Goal: Information Seeking & Learning: Learn about a topic

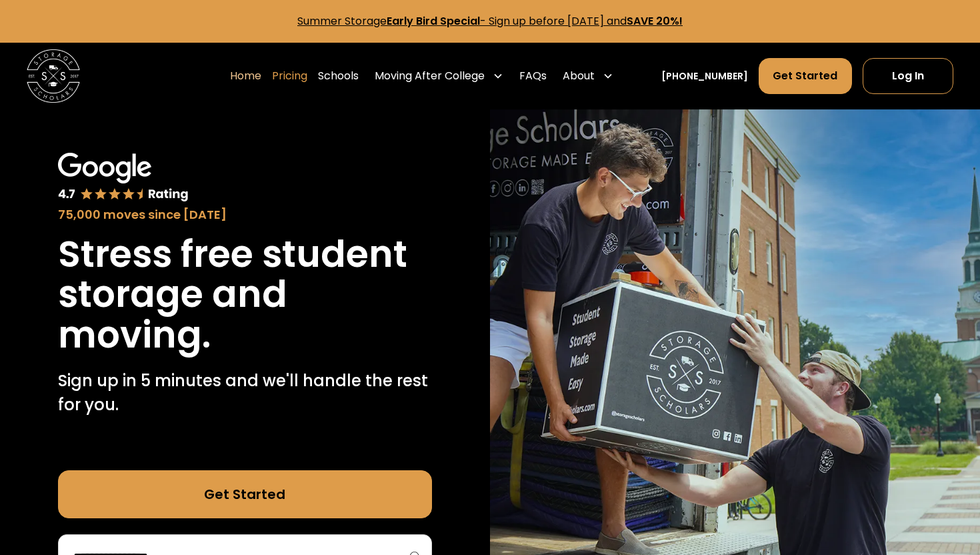
click at [303, 77] on link "Pricing" at bounding box center [289, 75] width 35 height 37
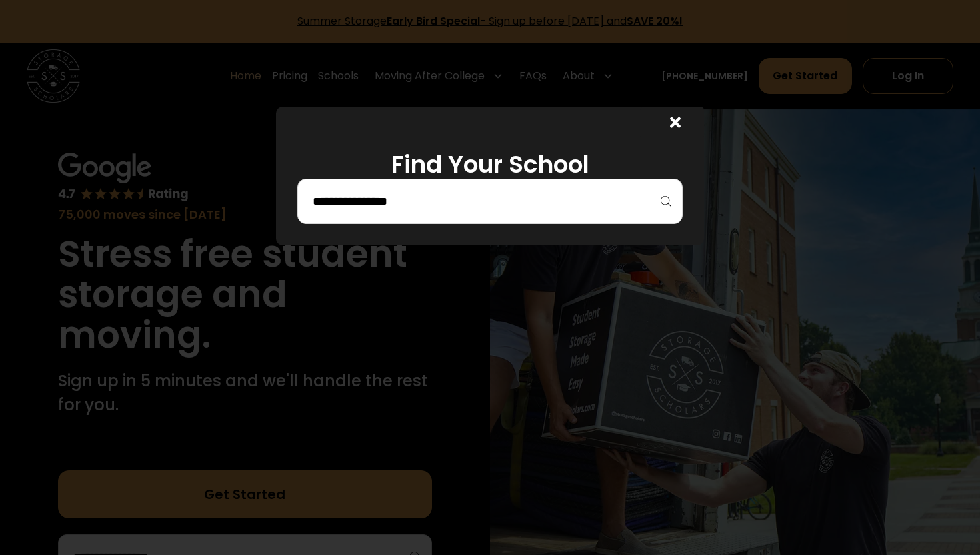
click at [471, 200] on input "search" at bounding box center [489, 201] width 357 height 23
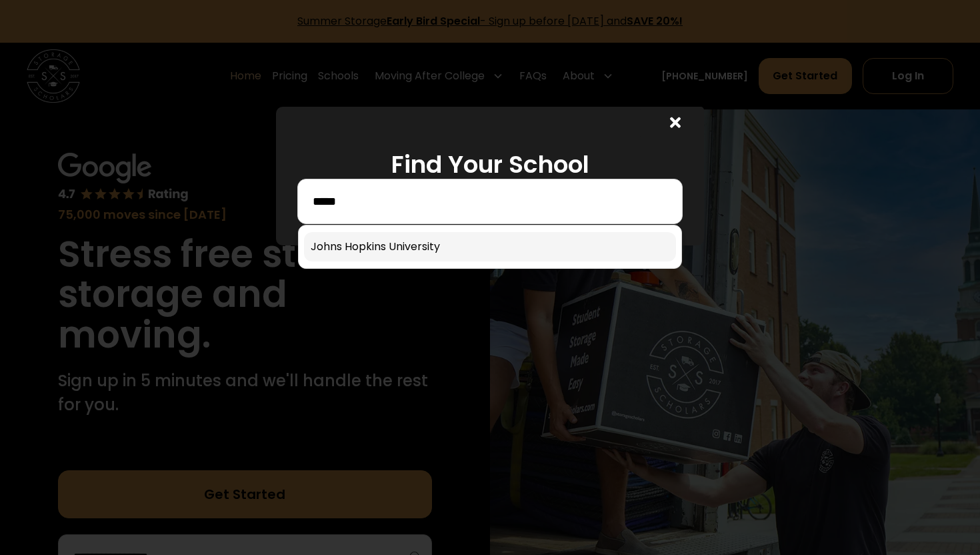
type input "*****"
click at [449, 239] on link at bounding box center [490, 246] width 372 height 29
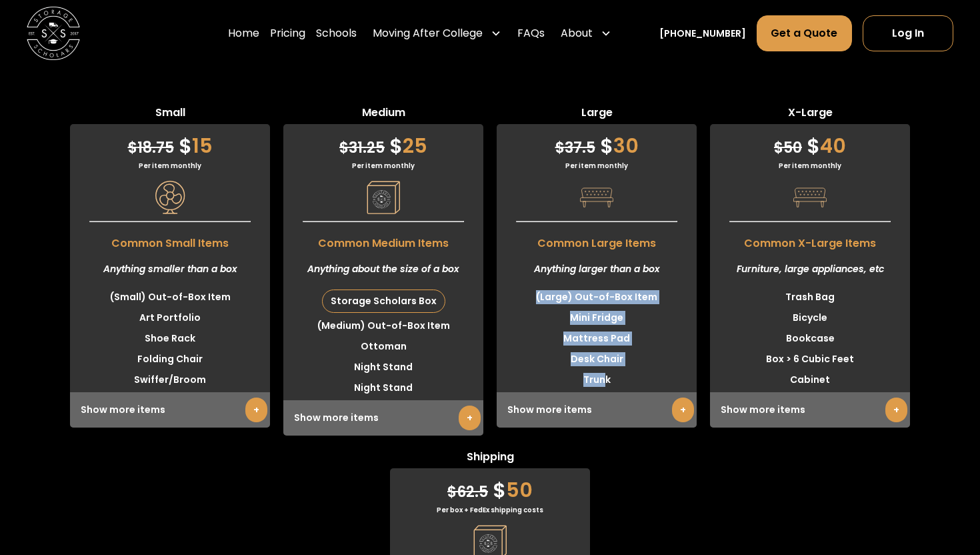
drag, startPoint x: 605, startPoint y: 341, endPoint x: 604, endPoint y: 239, distance: 101.4
click at [604, 239] on div "$ 37.5 $ 30 Per item monthly Common Large Items Anything larger than a box (Lar…" at bounding box center [597, 275] width 200 height 303
click at [823, 251] on div "Furniture, large appliances, etc" at bounding box center [810, 268] width 200 height 35
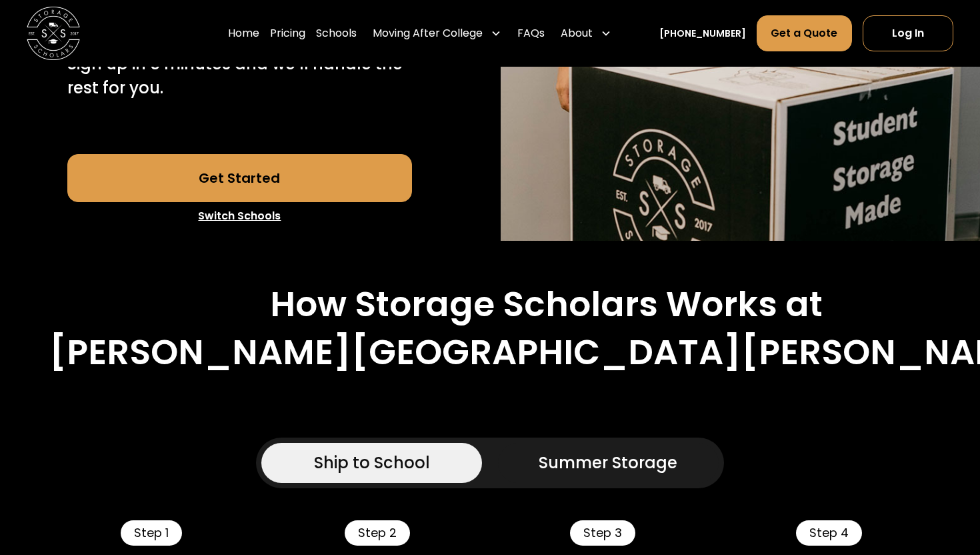
scroll to position [710, 0]
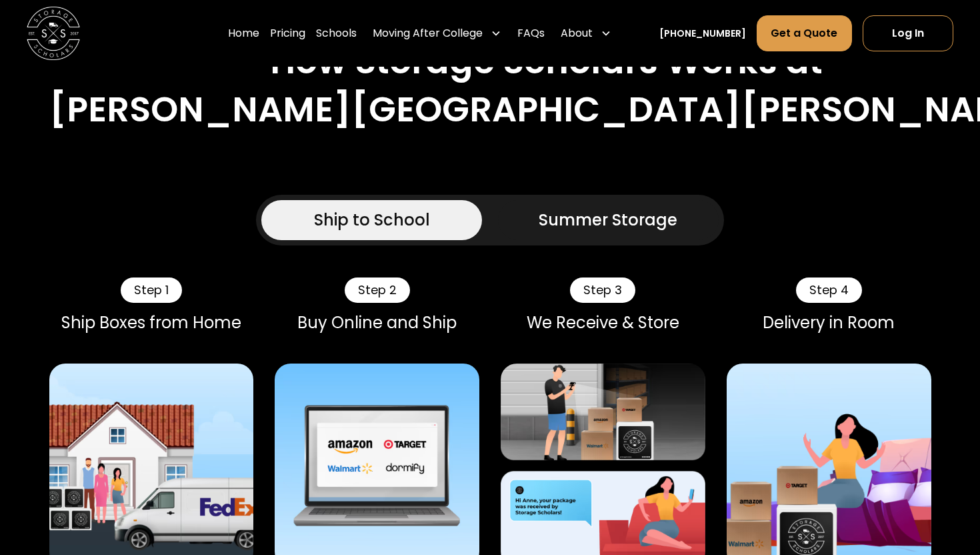
click at [625, 208] on div "Summer Storage" at bounding box center [608, 220] width 139 height 24
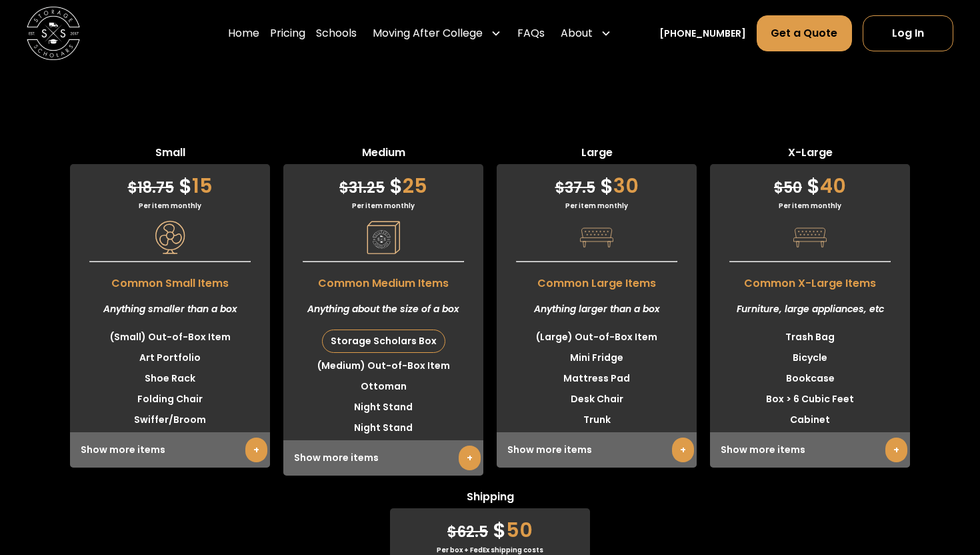
scroll to position [3911, 0]
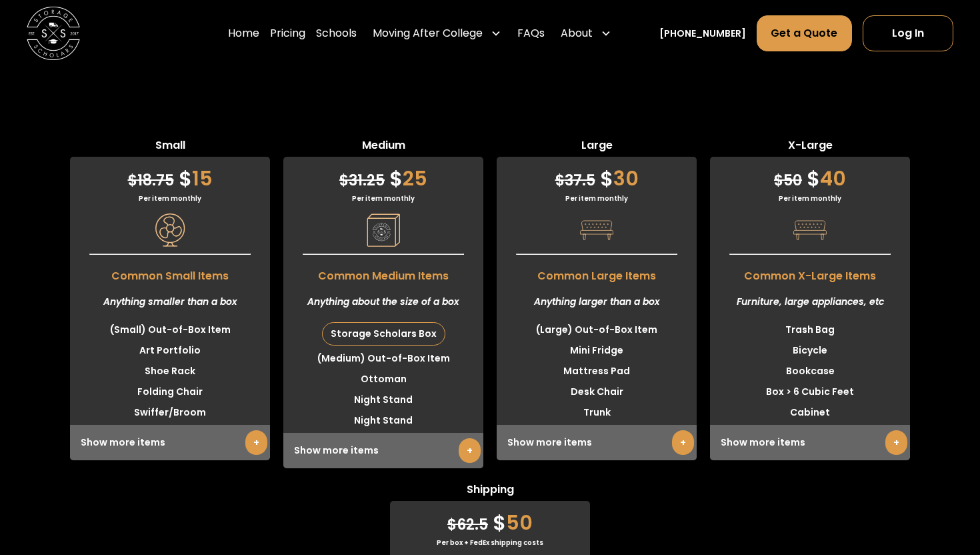
click at [677, 430] on link "+" at bounding box center [683, 442] width 22 height 25
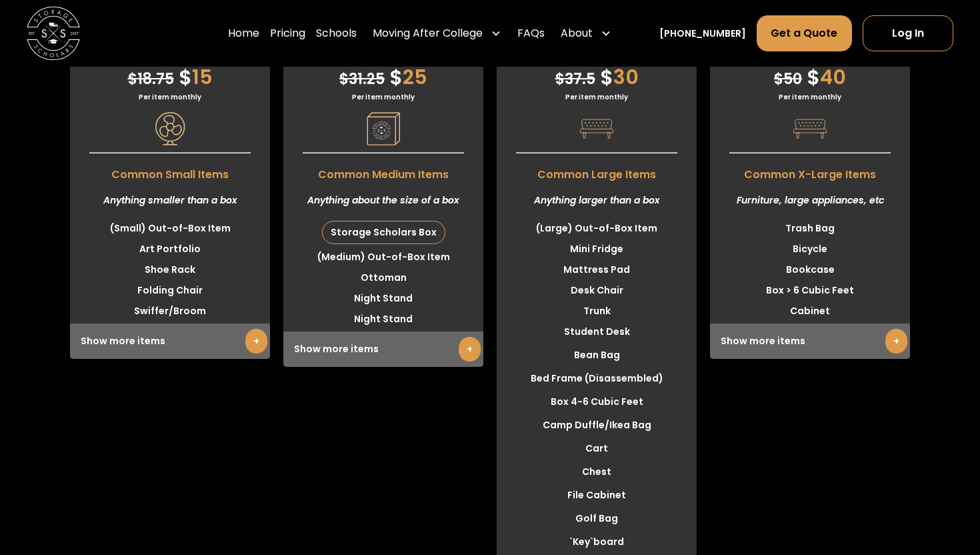
scroll to position [4014, 0]
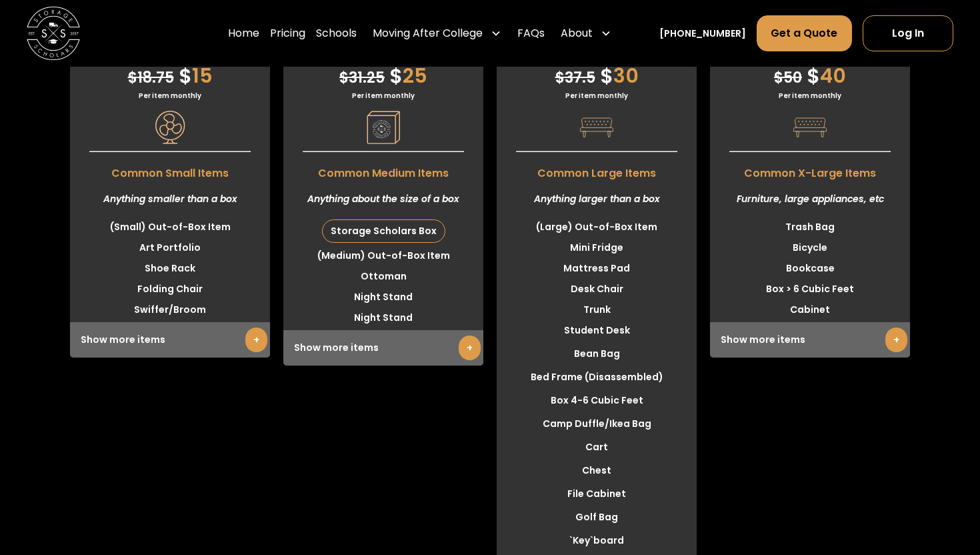
click at [463, 335] on link "+" at bounding box center [470, 347] width 22 height 25
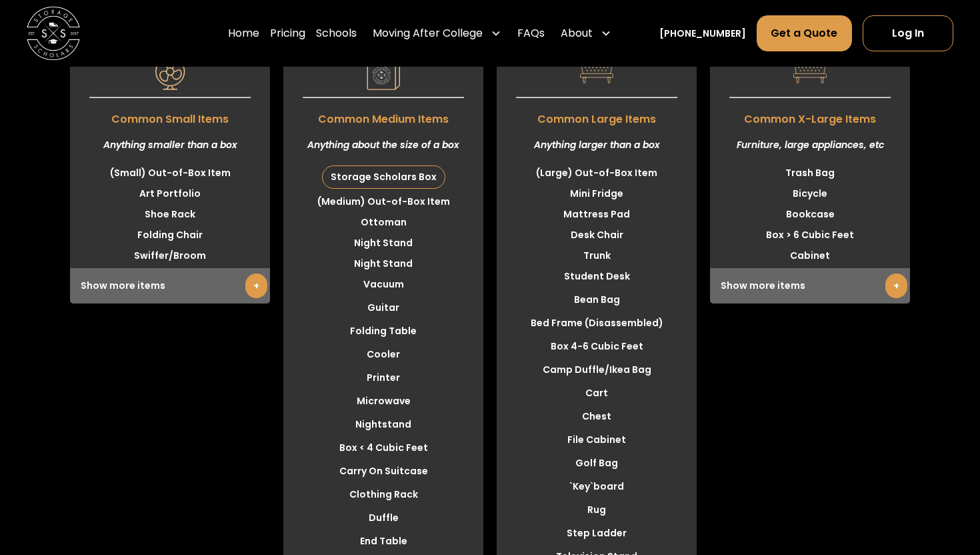
scroll to position [4050, 0]
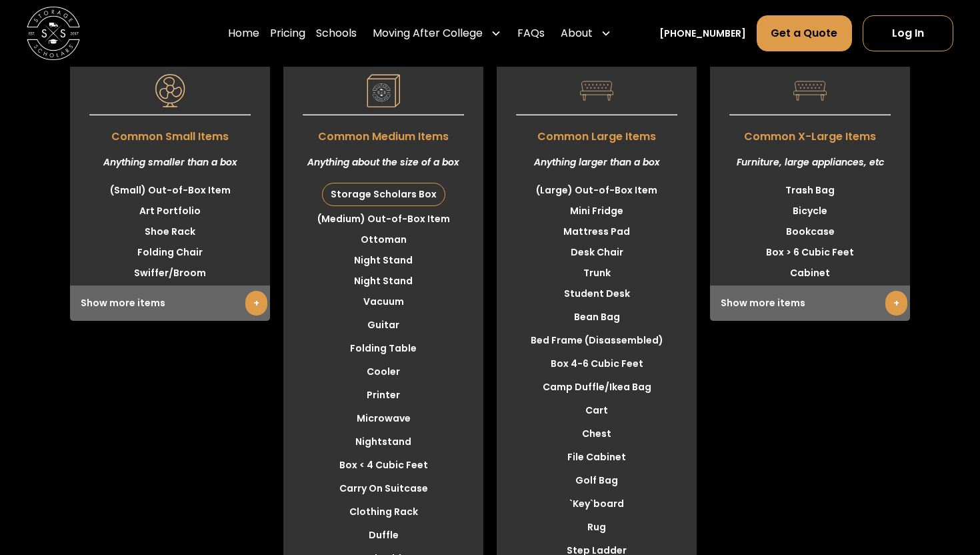
click at [253, 291] on link "+" at bounding box center [256, 303] width 22 height 25
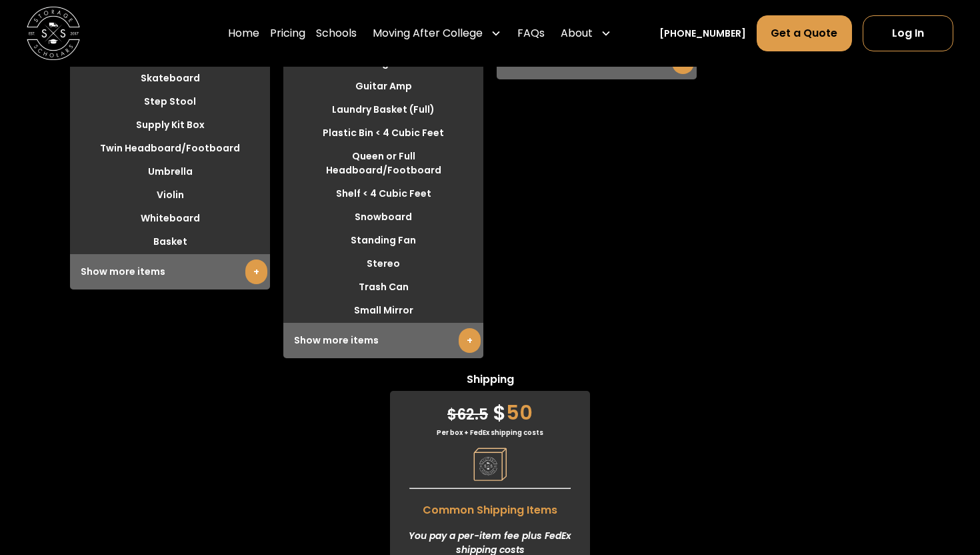
scroll to position [4465, 0]
